Goal: Check status: Check status

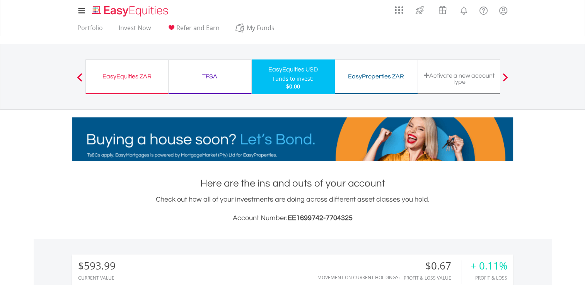
scroll to position [74, 147]
click at [207, 76] on div "TFSA" at bounding box center [209, 76] width 73 height 11
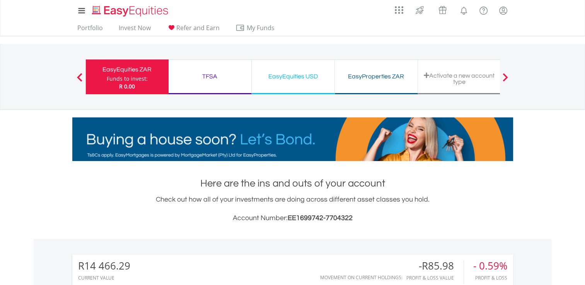
scroll to position [74, 147]
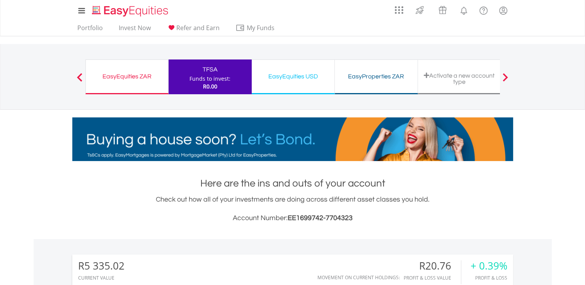
scroll to position [74, 147]
click at [294, 77] on div "EasyEquities USD" at bounding box center [292, 76] width 73 height 11
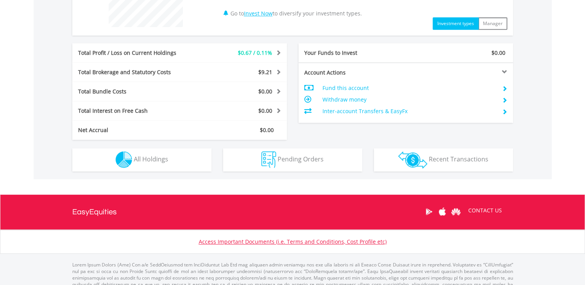
scroll to position [348, 0]
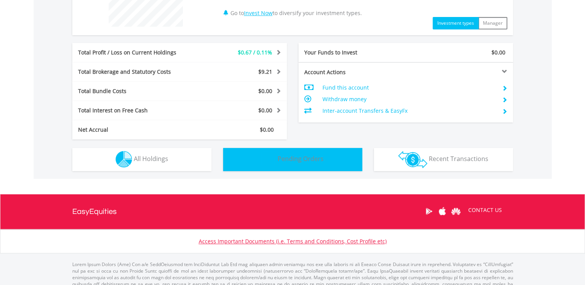
click at [286, 159] on span "Pending Orders" at bounding box center [300, 159] width 46 height 8
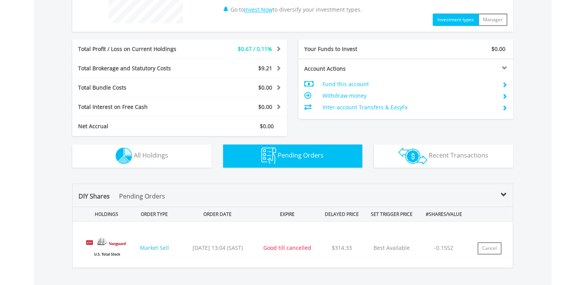
scroll to position [329, 0]
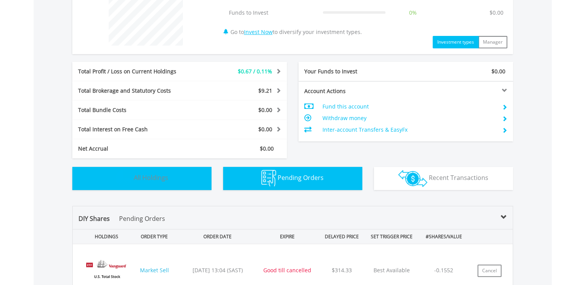
click at [148, 177] on span "All Holdings" at bounding box center [151, 177] width 34 height 8
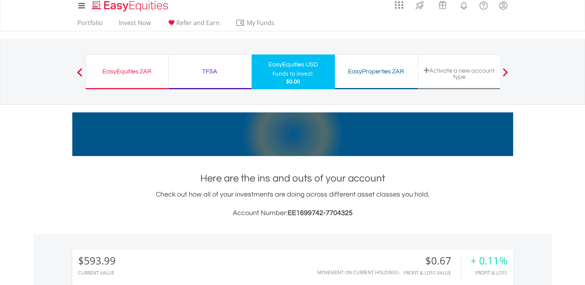
scroll to position [0, 0]
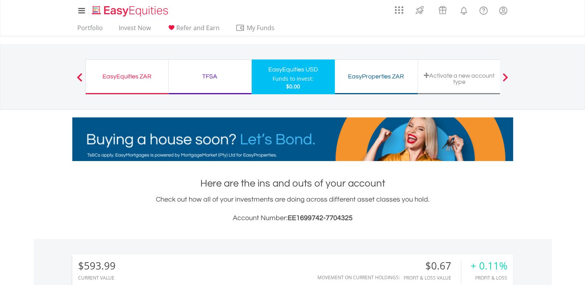
click at [208, 75] on div "TFSA" at bounding box center [209, 76] width 73 height 11
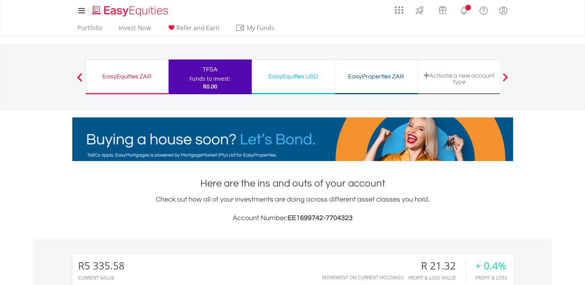
scroll to position [74, 147]
click at [141, 75] on div "EasyEquities ZAR" at bounding box center [126, 76] width 73 height 11
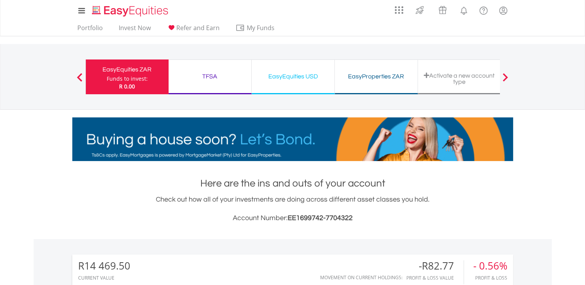
scroll to position [74, 147]
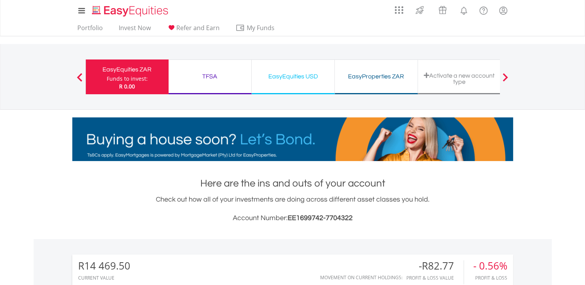
click at [207, 75] on div "TFSA" at bounding box center [209, 76] width 73 height 11
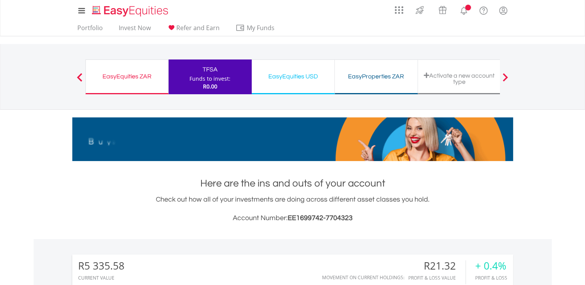
scroll to position [74, 147]
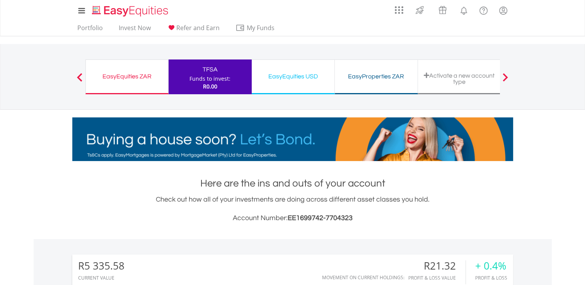
drag, startPoint x: 0, startPoint y: 0, endPoint x: 296, endPoint y: 78, distance: 306.2
click at [296, 78] on div "EasyEquities USD" at bounding box center [292, 76] width 73 height 11
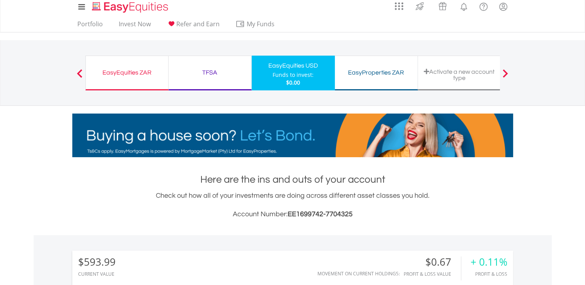
scroll to position [3, 0]
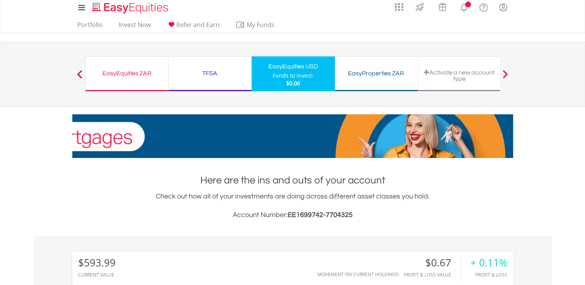
scroll to position [74, 147]
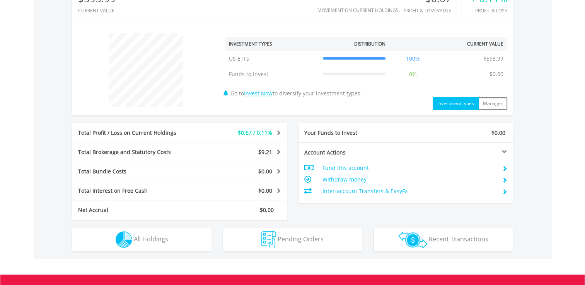
scroll to position [274, 0]
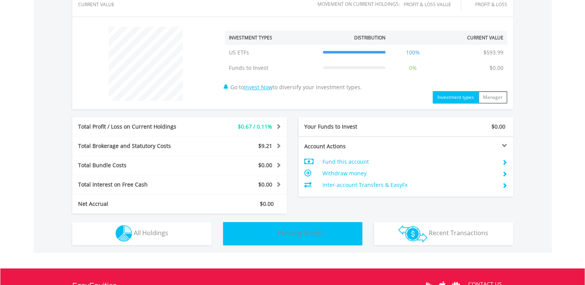
click at [289, 233] on span "Pending Orders" at bounding box center [300, 233] width 46 height 8
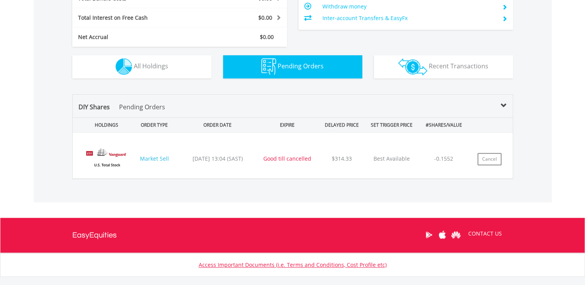
scroll to position [483, 0]
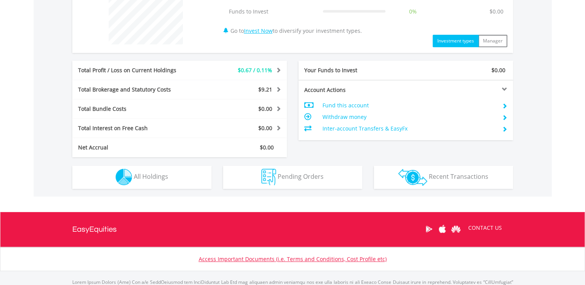
scroll to position [348, 0]
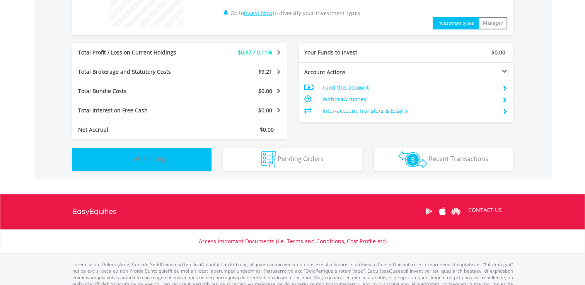
click at [151, 160] on span "All Holdings" at bounding box center [151, 159] width 34 height 8
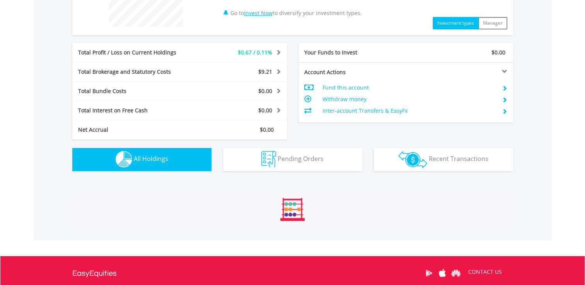
scroll to position [541, 0]
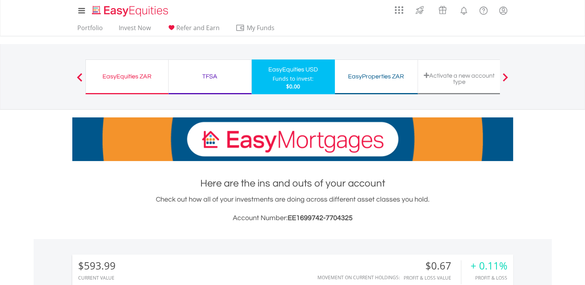
click at [211, 76] on div "TFSA" at bounding box center [209, 76] width 73 height 11
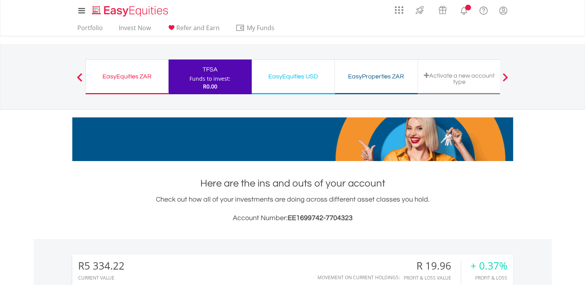
scroll to position [74, 147]
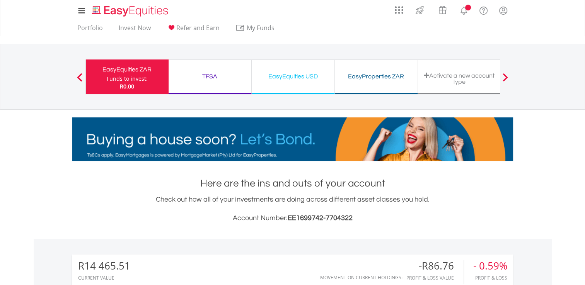
scroll to position [74, 147]
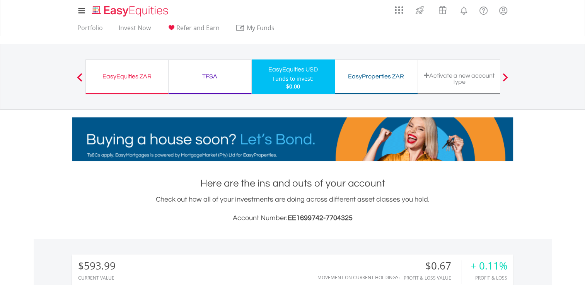
click at [132, 77] on div "EasyEquities ZAR" at bounding box center [126, 76] width 73 height 11
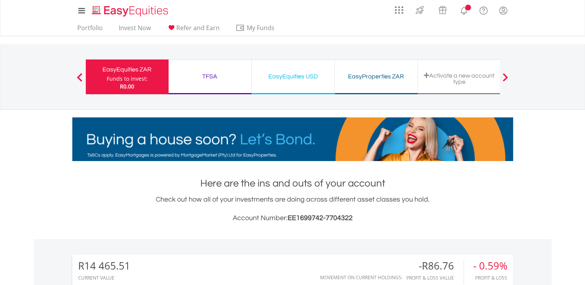
scroll to position [74, 147]
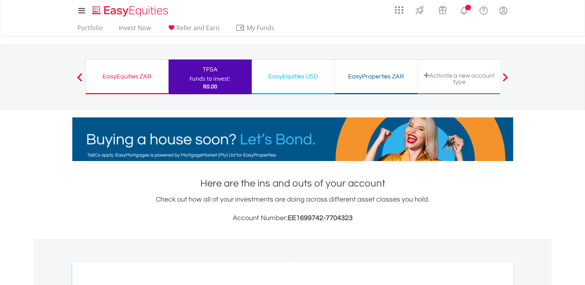
click at [292, 77] on div "EasyEquities USD" at bounding box center [292, 76] width 73 height 11
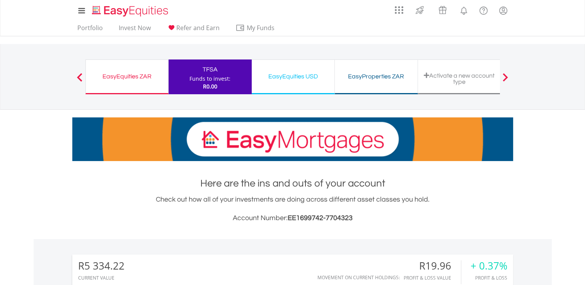
scroll to position [74, 147]
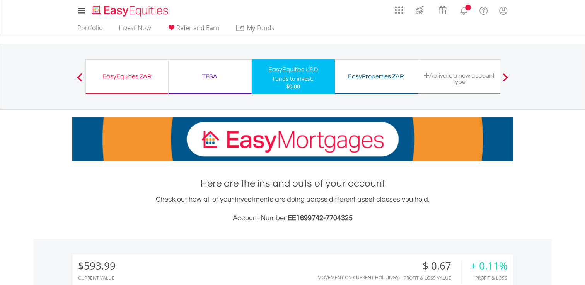
scroll to position [74, 147]
click at [38, 135] on div "My Investments Invest Now New Listings Sell My Recurring Investments Pending Or…" at bounding box center [292, 80] width 585 height 161
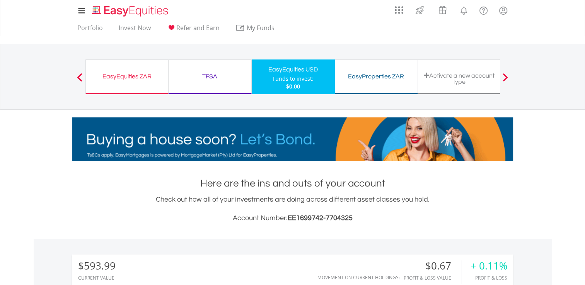
click at [210, 75] on div "TFSA" at bounding box center [209, 76] width 73 height 11
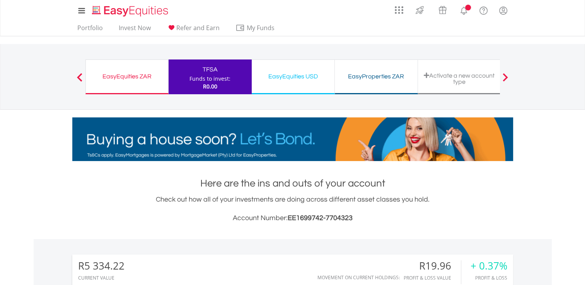
scroll to position [74, 147]
click at [127, 76] on div "EasyEquities ZAR" at bounding box center [126, 76] width 73 height 11
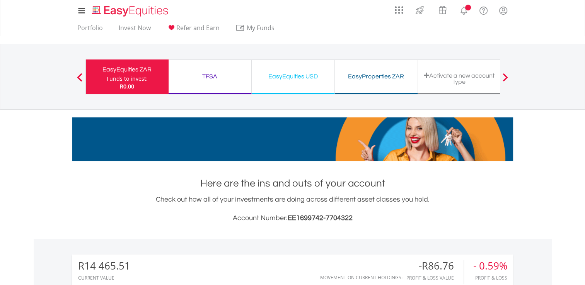
scroll to position [74, 147]
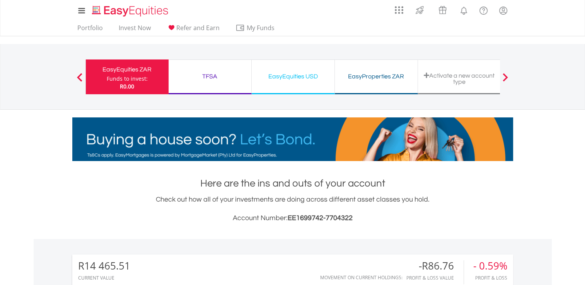
click at [210, 77] on div "TFSA" at bounding box center [209, 76] width 73 height 11
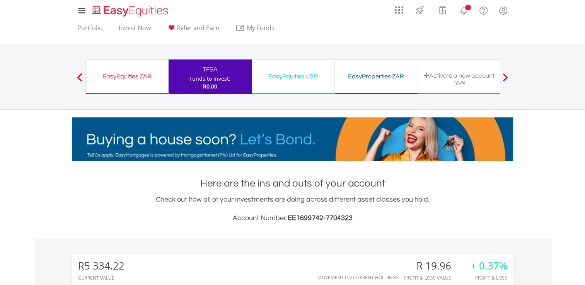
scroll to position [74, 147]
click at [287, 76] on div "EasyEquities USD" at bounding box center [292, 76] width 73 height 11
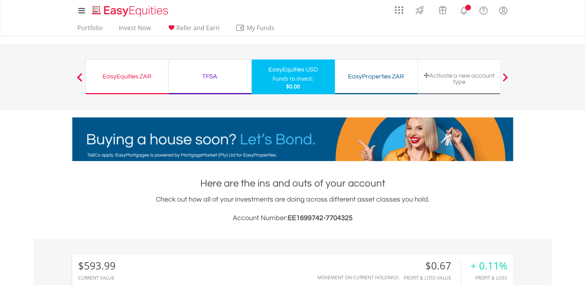
scroll to position [74, 147]
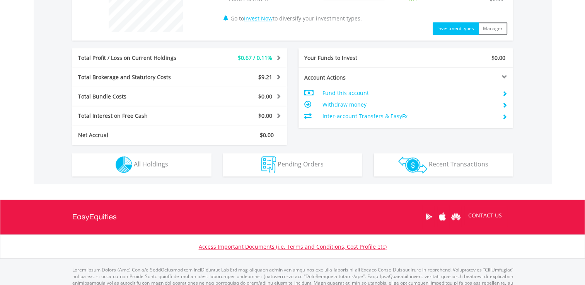
scroll to position [348, 0]
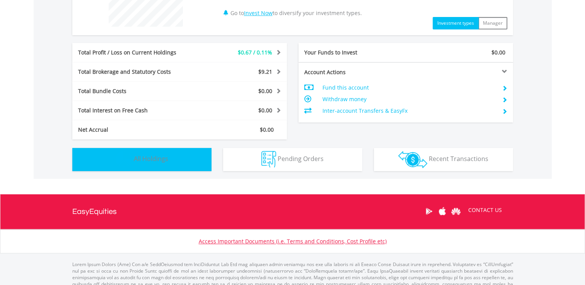
click at [151, 158] on span "All Holdings" at bounding box center [151, 159] width 34 height 8
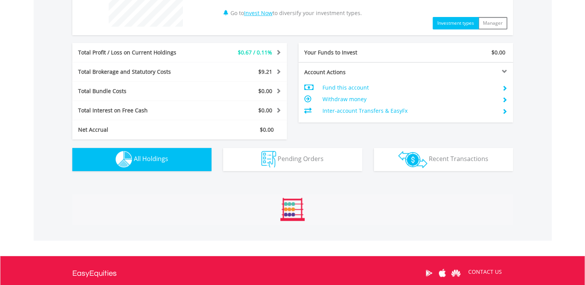
scroll to position [517, 0]
